Goal: Task Accomplishment & Management: Manage account settings

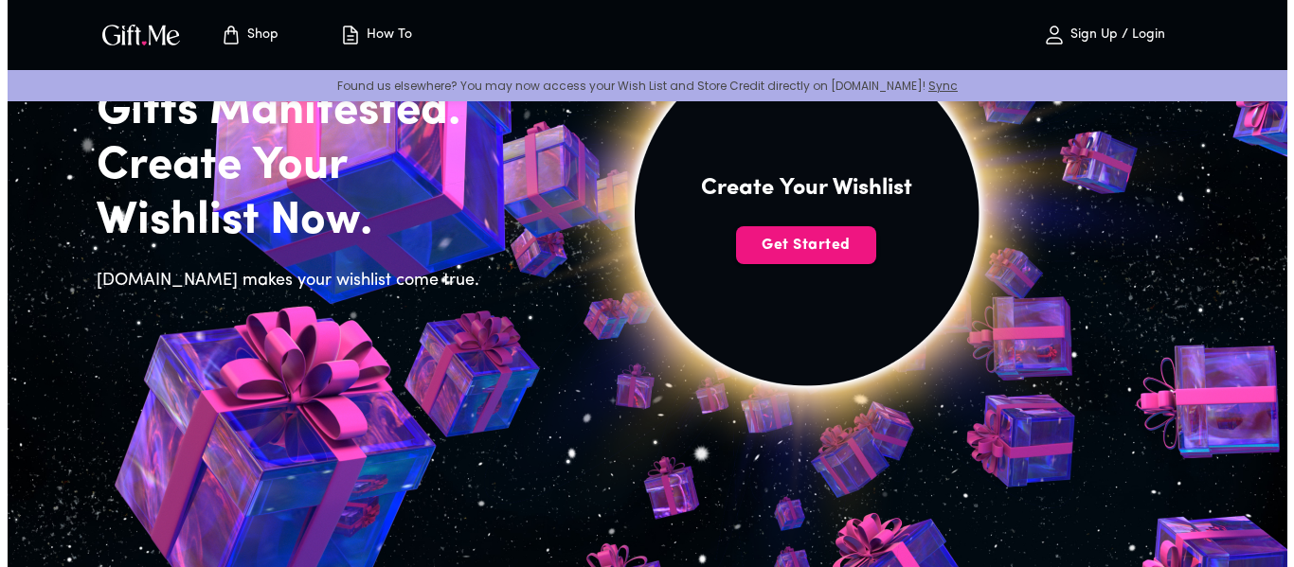
scroll to position [187, 0]
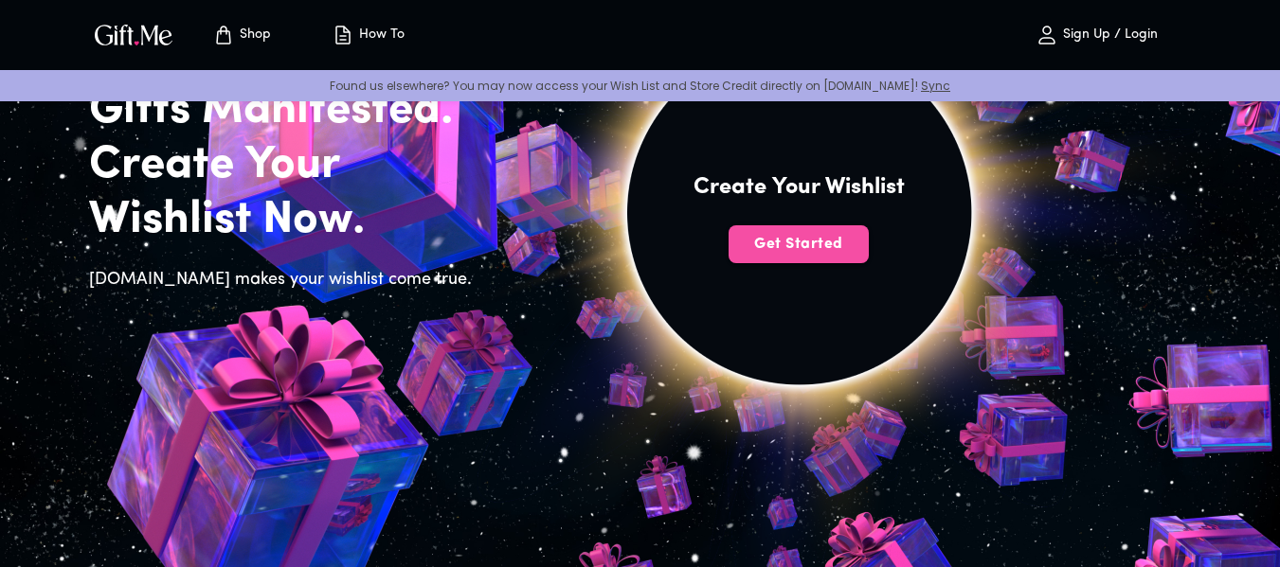
click at [833, 237] on span "Get Started" at bounding box center [799, 244] width 140 height 21
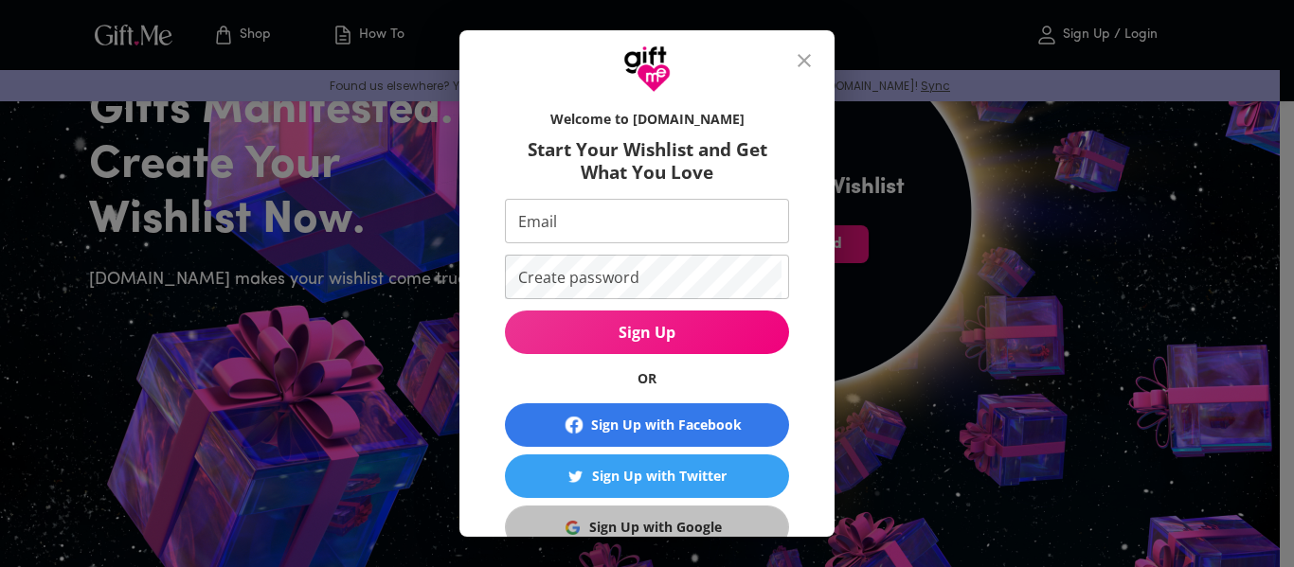
click at [626, 524] on div "Sign Up with Google" at bounding box center [655, 527] width 133 height 21
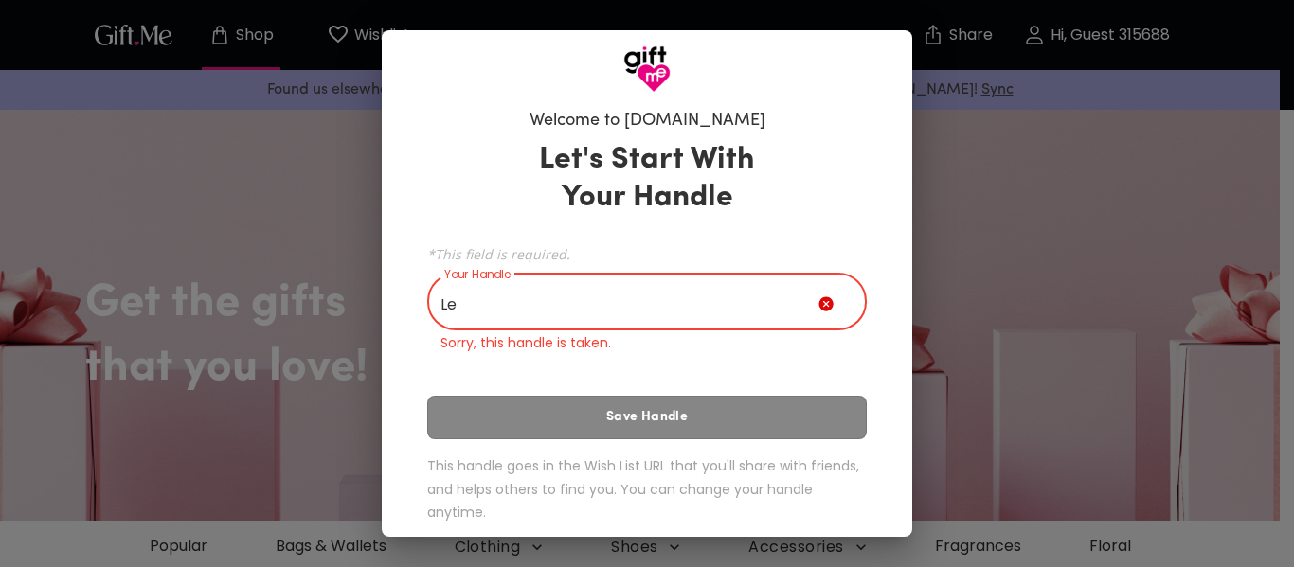
type input "L"
type input "h"
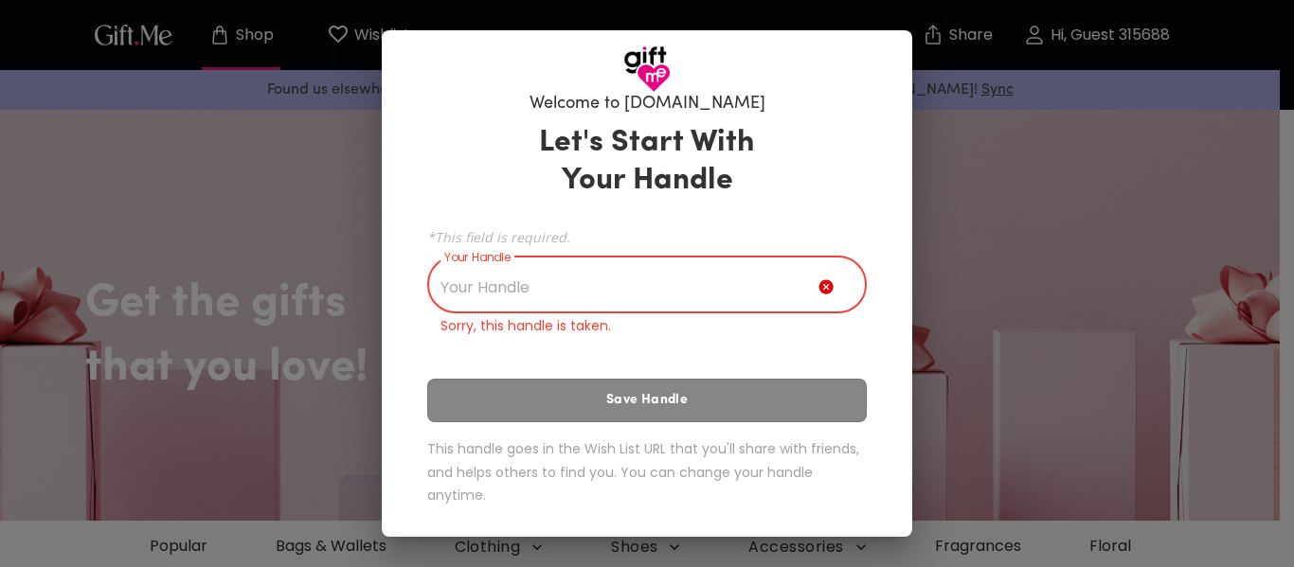
type input "c"
type input "g"
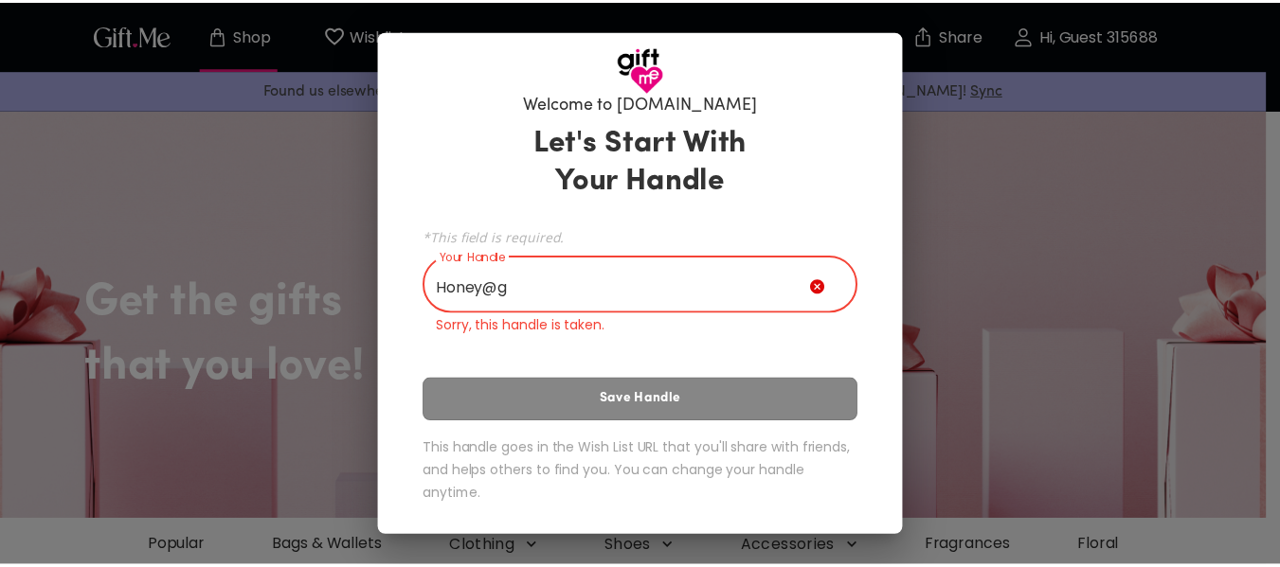
scroll to position [0, 0]
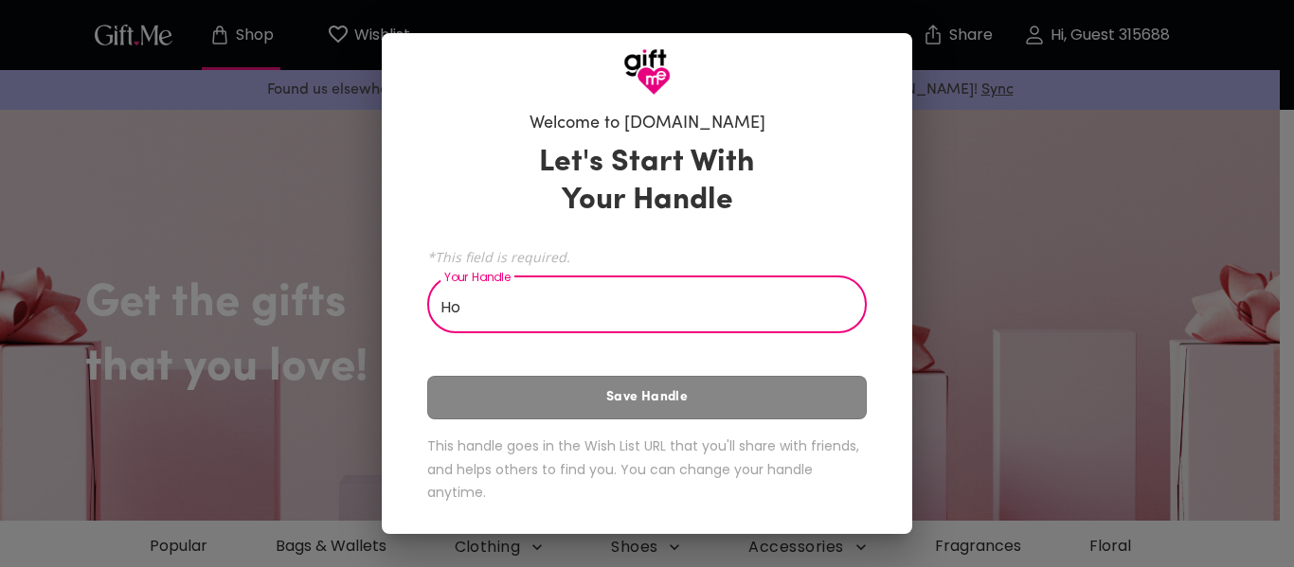
type input "H"
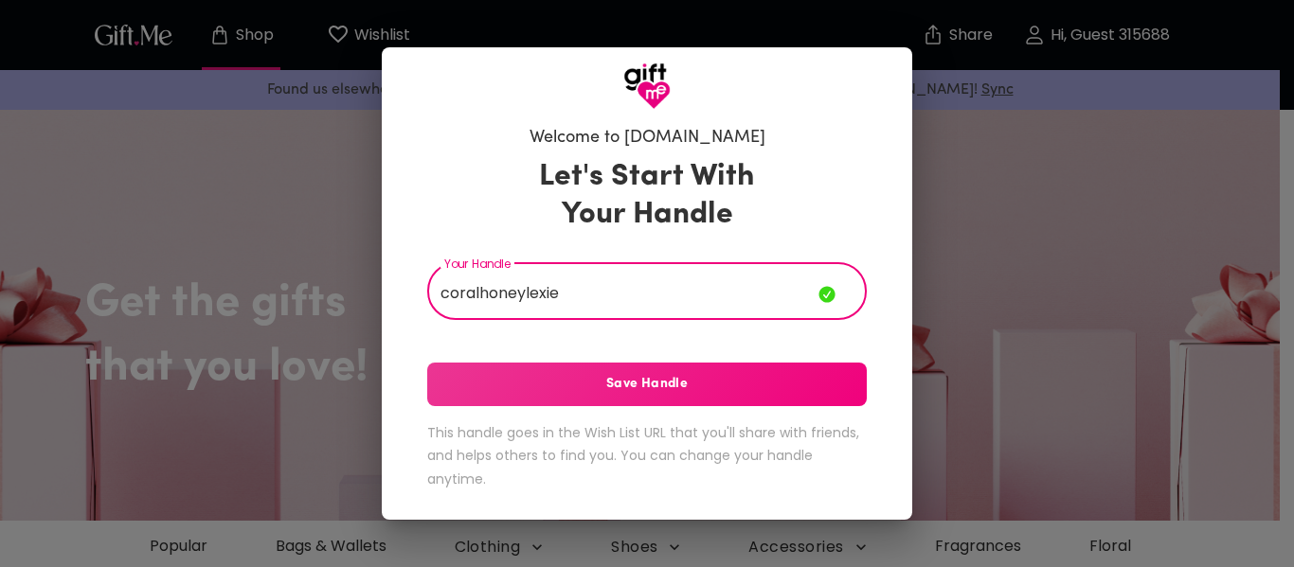
type input "coralhoneylexie"
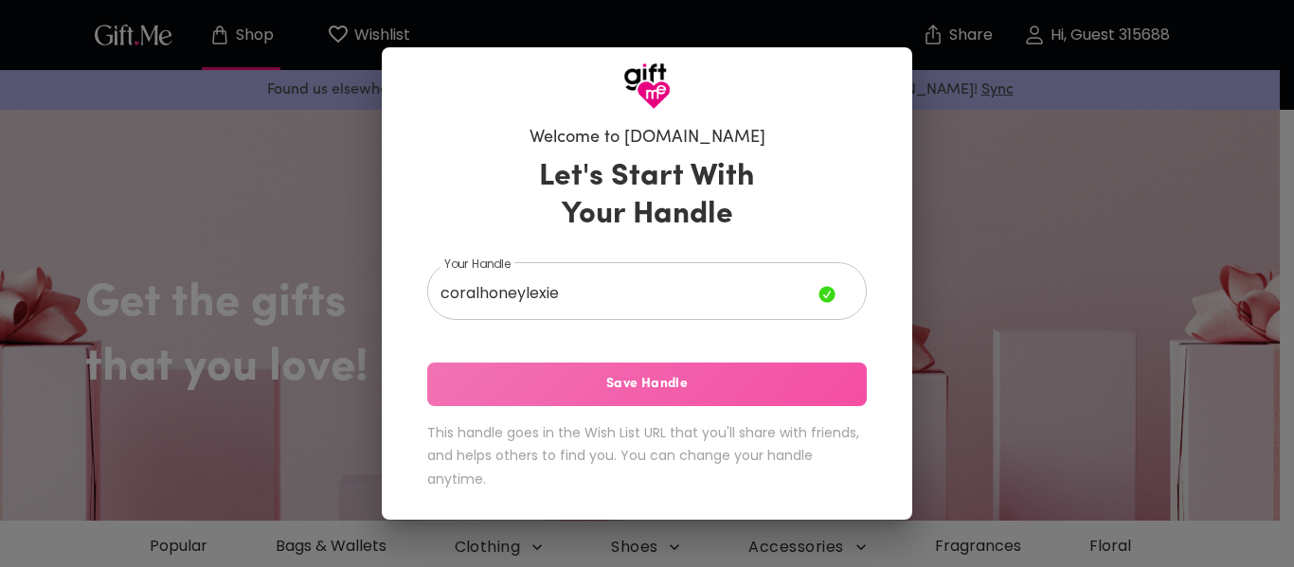
click at [576, 367] on button "Save Handle" at bounding box center [647, 385] width 440 height 44
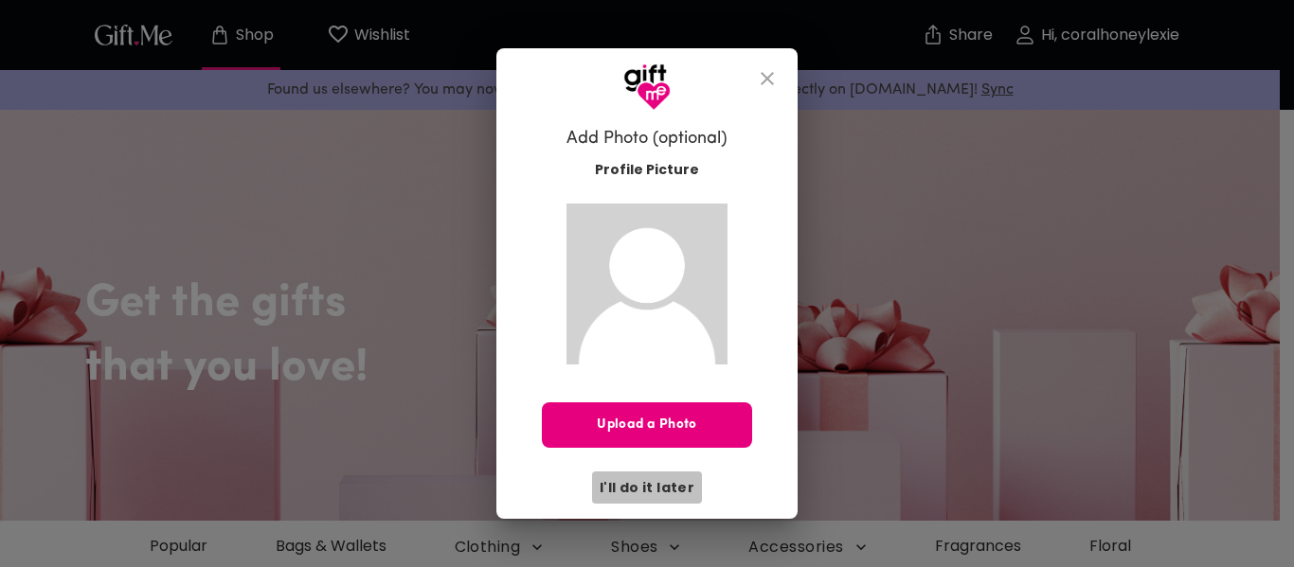
click at [661, 481] on span "I'll do it later" at bounding box center [647, 487] width 95 height 21
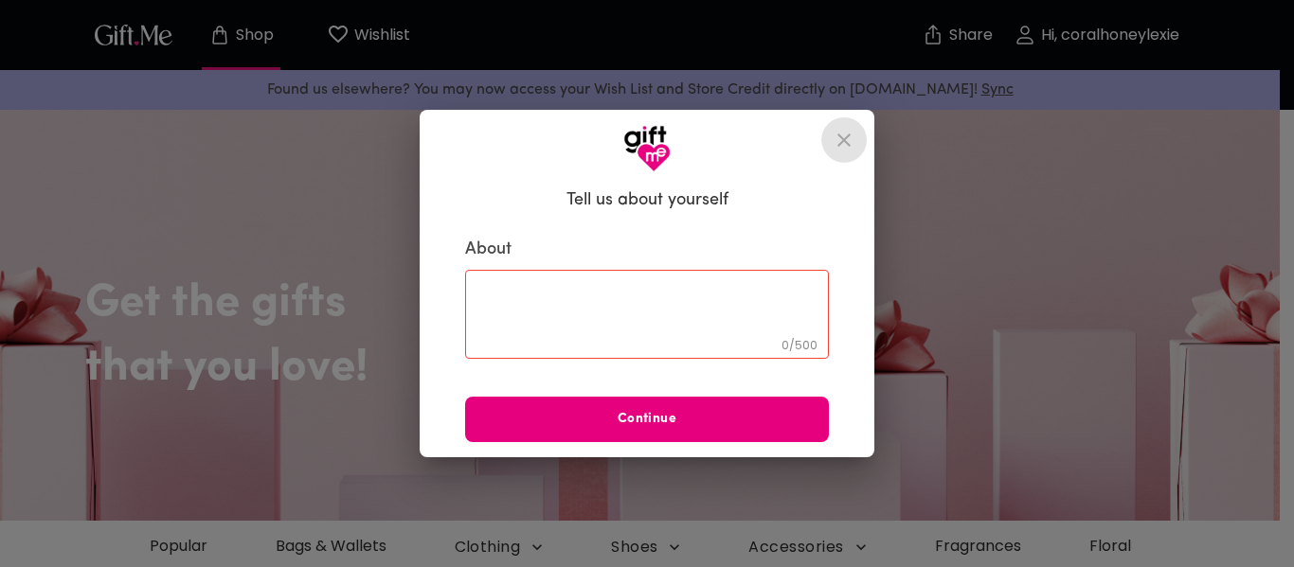
click at [838, 135] on icon "close" at bounding box center [843, 140] width 13 height 13
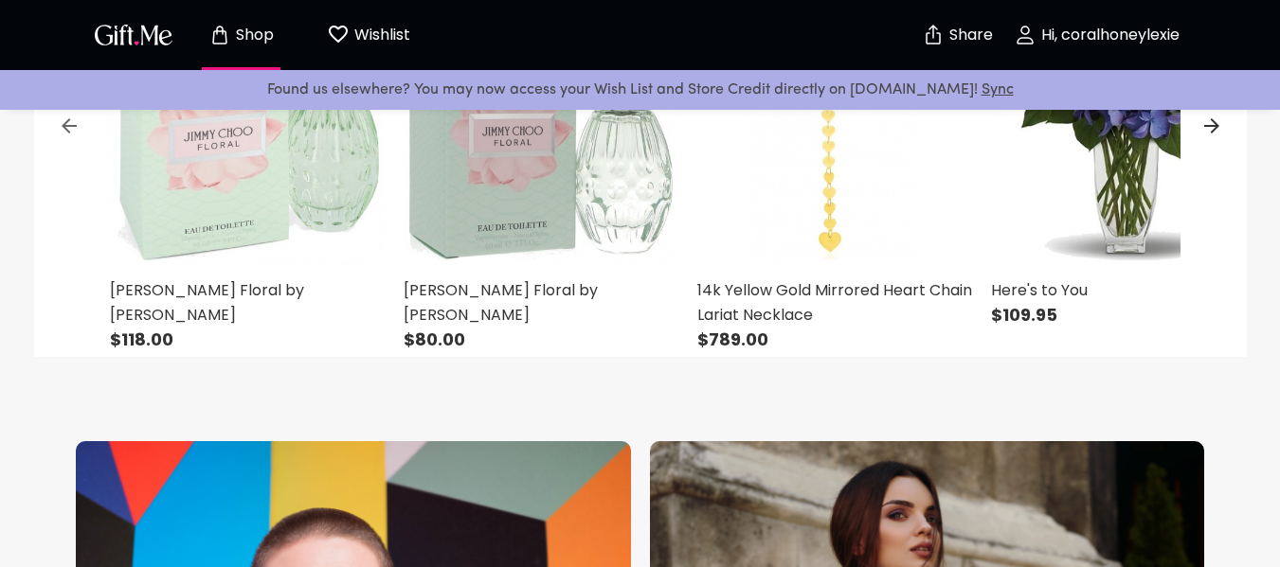
scroll to position [923, 0]
